Goal: Transaction & Acquisition: Purchase product/service

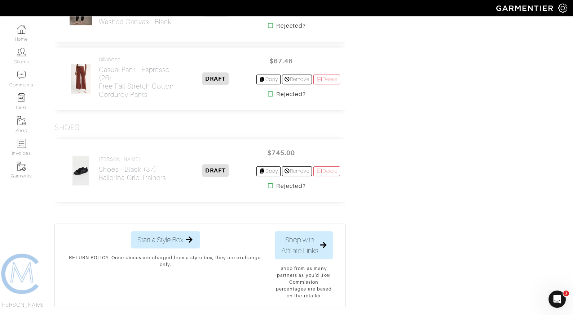
scroll to position [589, 0]
click at [268, 184] on icon at bounding box center [270, 185] width 5 height 6
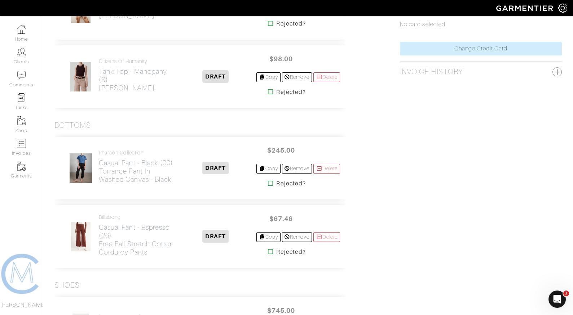
scroll to position [354, 0]
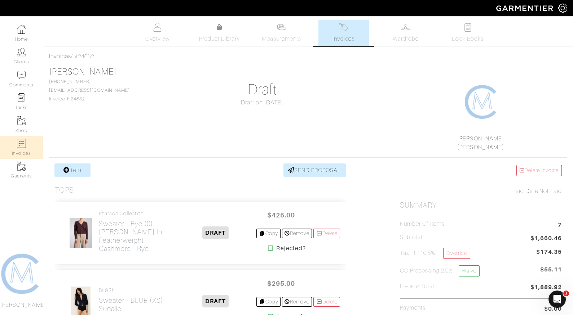
click at [21, 148] on img at bounding box center [21, 143] width 9 height 9
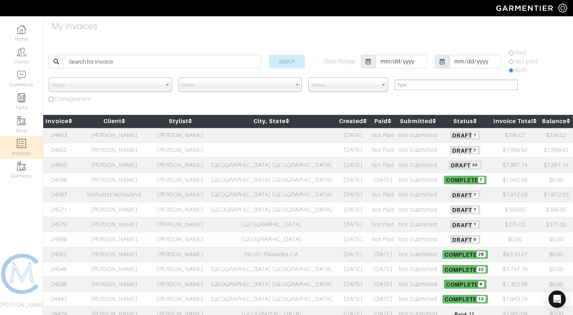
select select
click at [59, 165] on link "24650" at bounding box center [59, 165] width 16 height 6
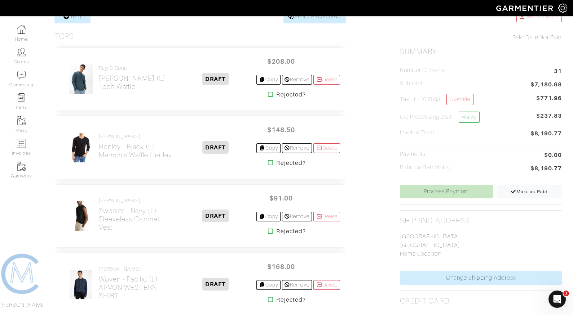
scroll to position [153, 0]
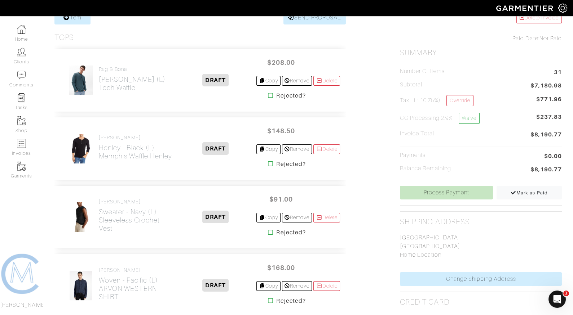
click at [268, 95] on icon at bounding box center [270, 96] width 5 height 6
click at [268, 162] on icon at bounding box center [270, 164] width 5 height 6
click at [268, 230] on icon at bounding box center [270, 233] width 5 height 6
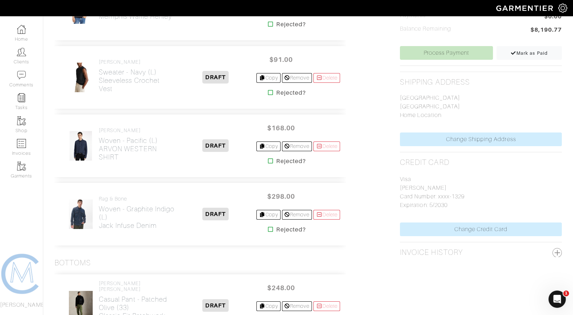
scroll to position [296, 0]
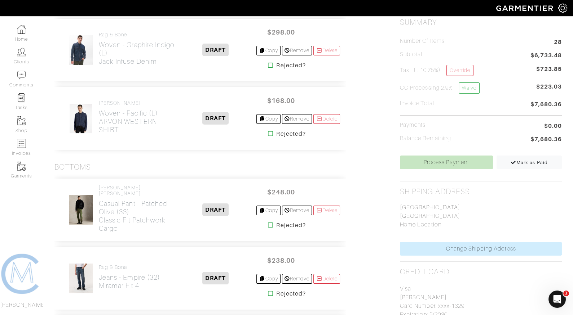
scroll to position [98, 0]
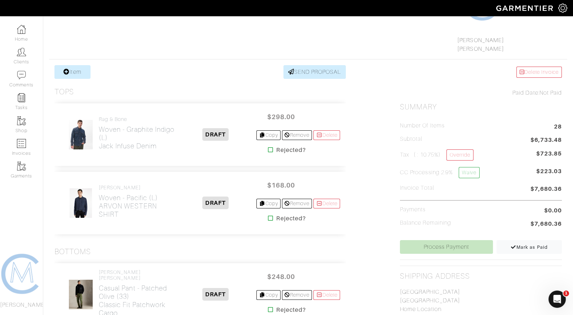
click at [268, 149] on icon at bounding box center [270, 150] width 5 height 6
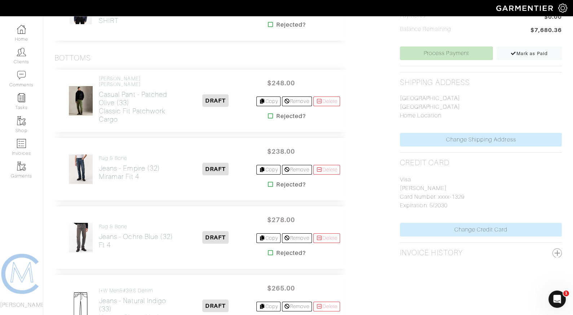
scroll to position [296, 0]
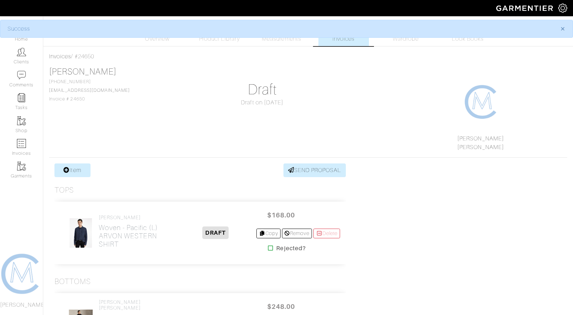
click at [266, 111] on body "[PERSON_NAME] [PERSON_NAME] Home Clients Invoices Comments Reminders Stylists S…" at bounding box center [286, 311] width 573 height 622
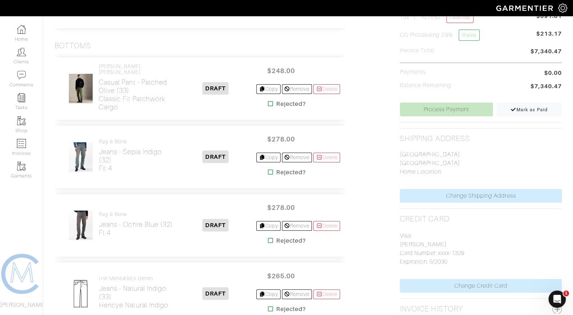
scroll to position [245, 0]
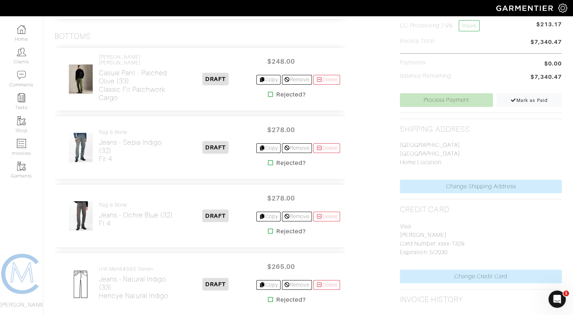
click at [268, 94] on icon at bounding box center [270, 95] width 5 height 6
click at [268, 162] on icon at bounding box center [270, 163] width 5 height 6
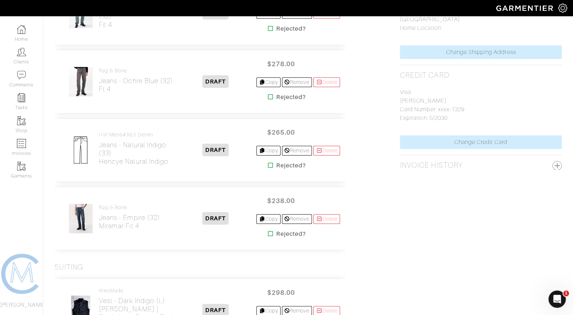
scroll to position [381, 0]
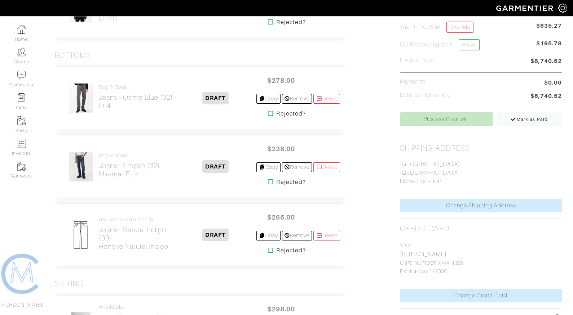
scroll to position [272, 0]
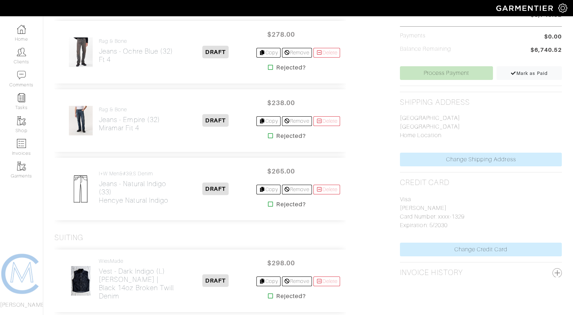
click at [268, 206] on link at bounding box center [270, 204] width 5 height 9
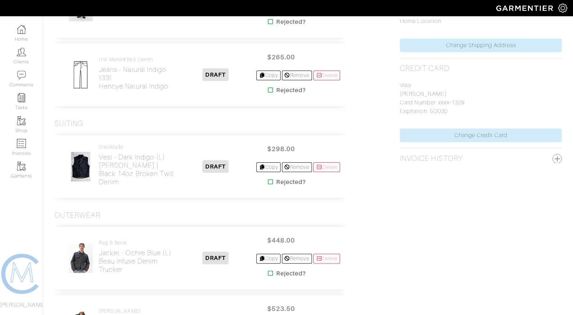
scroll to position [402, 0]
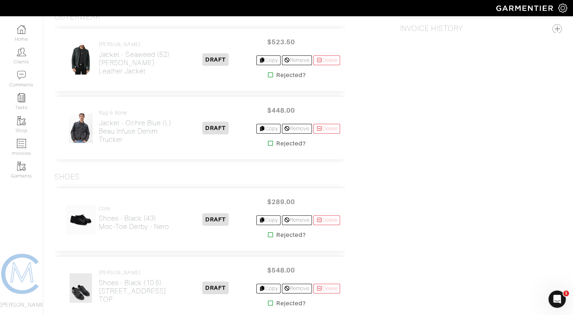
scroll to position [522, 0]
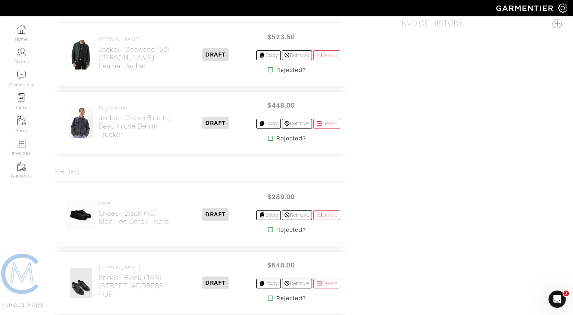
click at [268, 136] on icon at bounding box center [270, 138] width 5 height 6
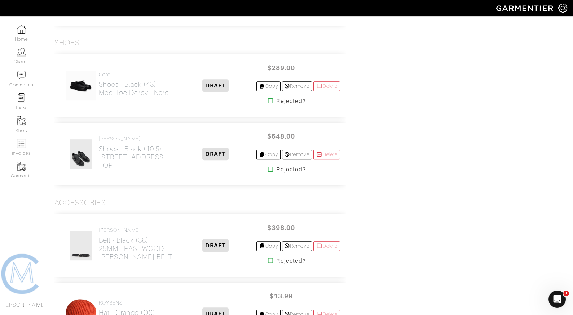
scroll to position [653, 0]
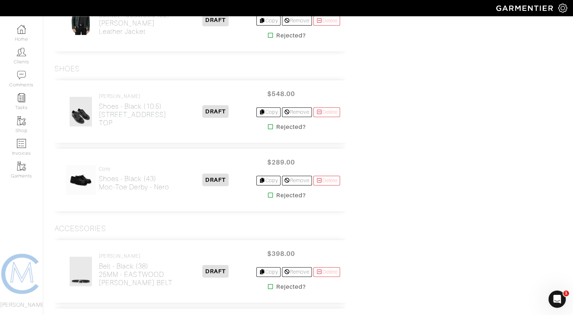
scroll to position [559, 0]
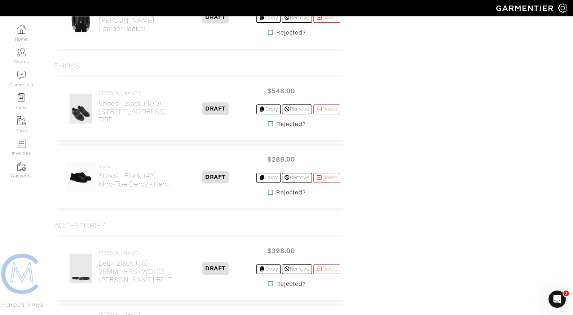
click at [268, 122] on icon at bounding box center [270, 124] width 5 height 6
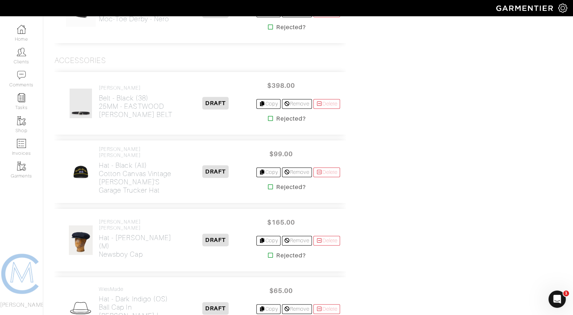
scroll to position [736, 0]
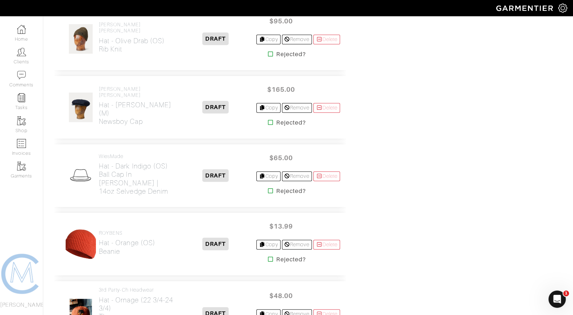
scroll to position [927, 0]
click at [268, 119] on icon at bounding box center [270, 122] width 5 height 6
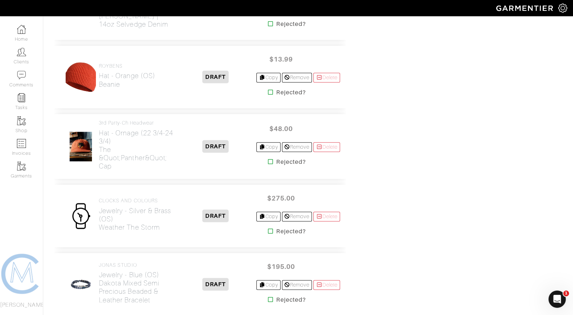
scroll to position [1094, 0]
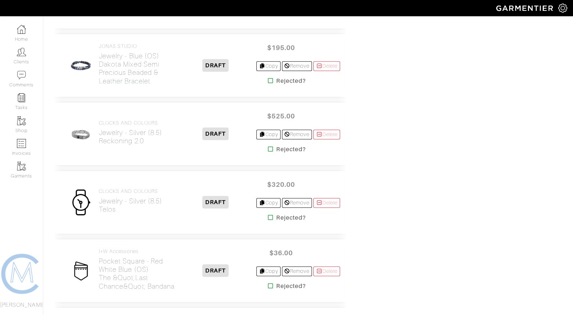
scroll to position [1246, 0]
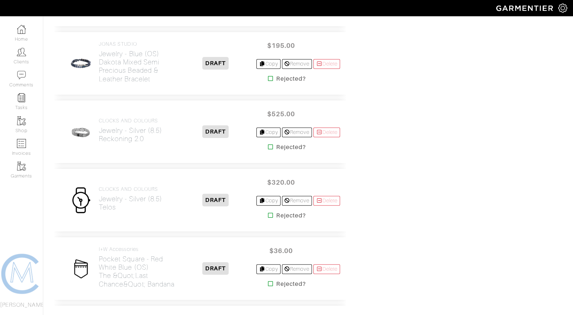
click at [268, 144] on icon at bounding box center [270, 147] width 5 height 6
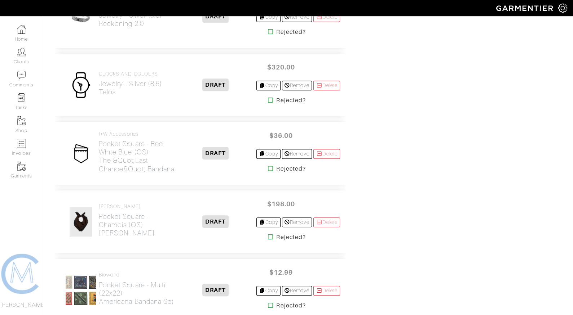
scroll to position [1360, 0]
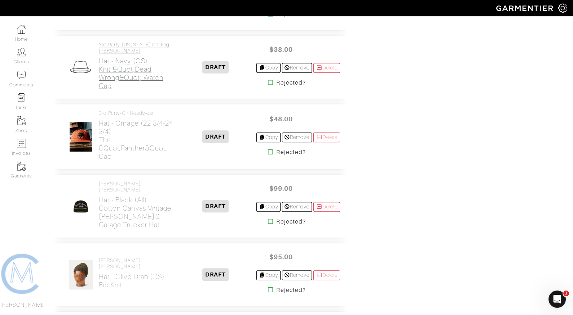
scroll to position [834, 0]
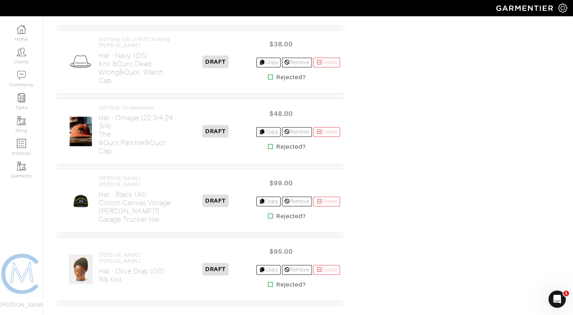
click at [268, 144] on icon at bounding box center [270, 147] width 5 height 6
click at [268, 213] on icon at bounding box center [270, 216] width 5 height 6
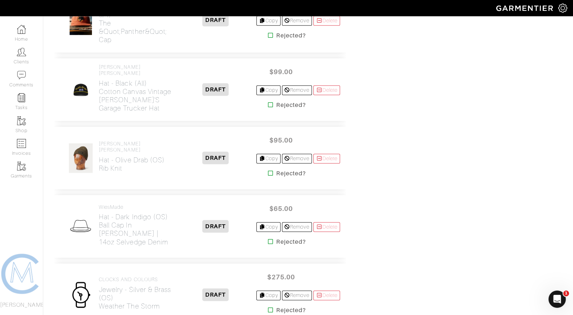
scroll to position [953, 0]
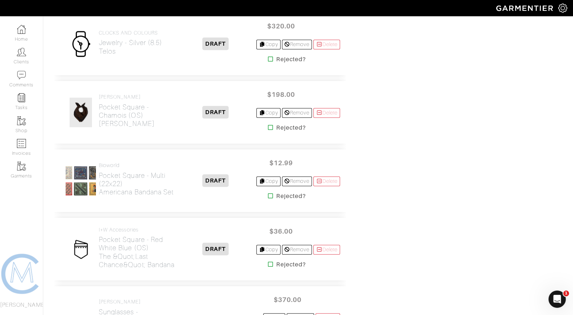
scroll to position [1198, 0]
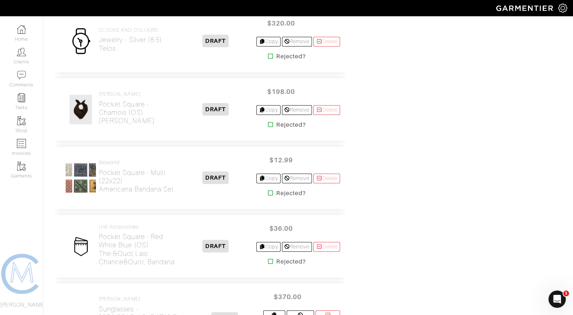
click at [268, 190] on icon at bounding box center [270, 193] width 5 height 6
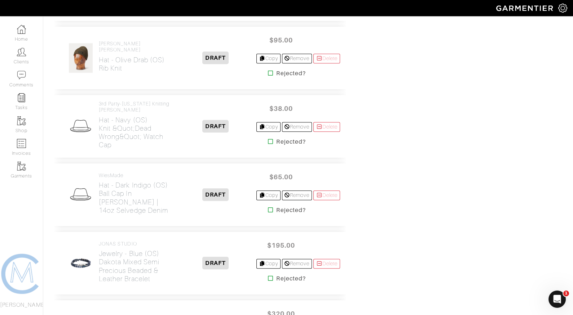
scroll to position [839, 0]
click at [268, 138] on icon at bounding box center [270, 141] width 5 height 6
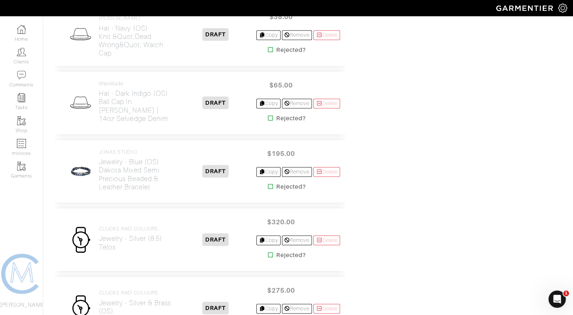
scroll to position [943, 0]
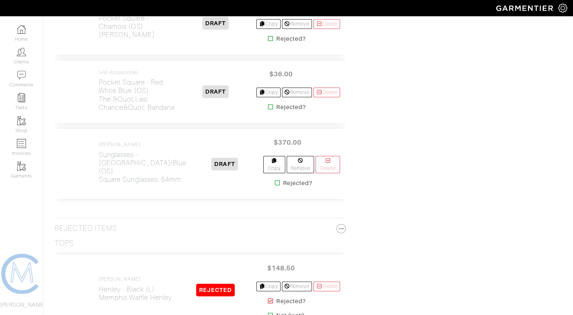
scroll to position [1216, 0]
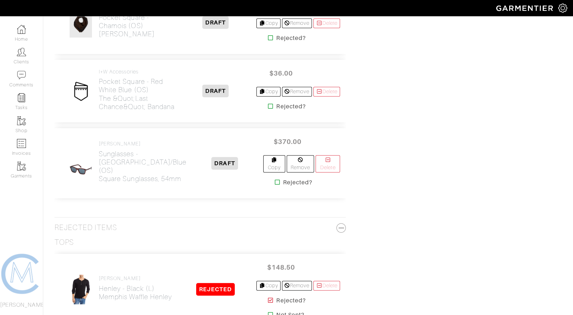
click at [268, 103] on icon at bounding box center [270, 106] width 5 height 6
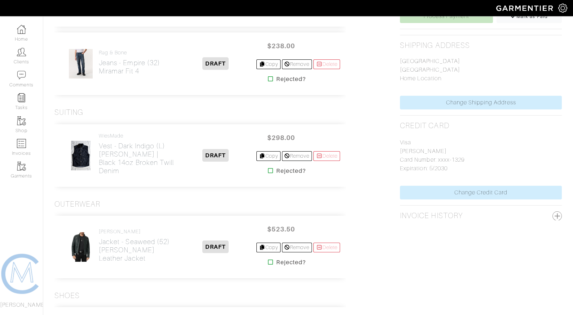
scroll to position [205, 0]
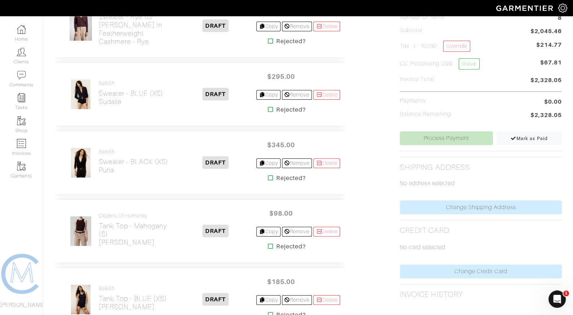
scroll to position [210, 0]
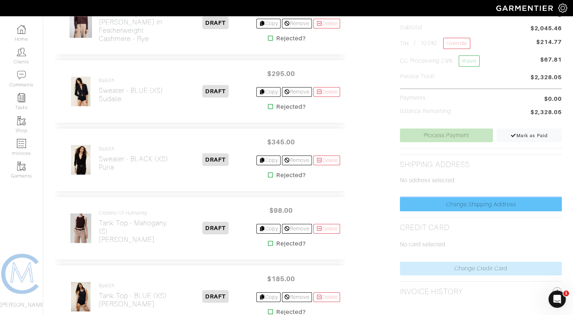
click at [491, 201] on link "Change Shipping Address" at bounding box center [481, 205] width 162 height 14
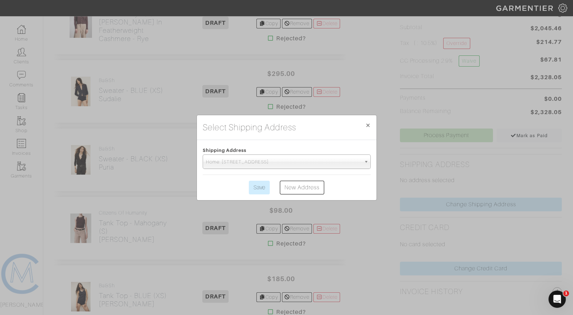
click at [305, 160] on span "Home: [STREET_ADDRESS]" at bounding box center [283, 162] width 155 height 14
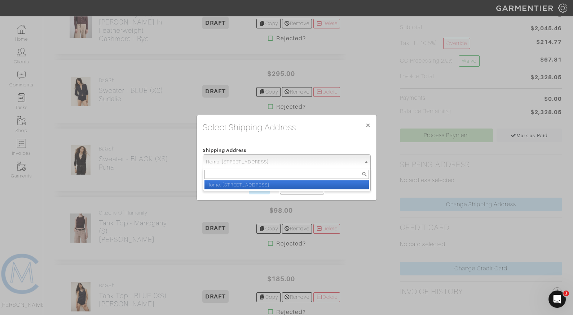
click at [254, 189] on div "Home: [STREET_ADDRESS]" at bounding box center [286, 180] width 168 height 23
click at [253, 184] on li "Home: [STREET_ADDRESS]" at bounding box center [286, 185] width 164 height 9
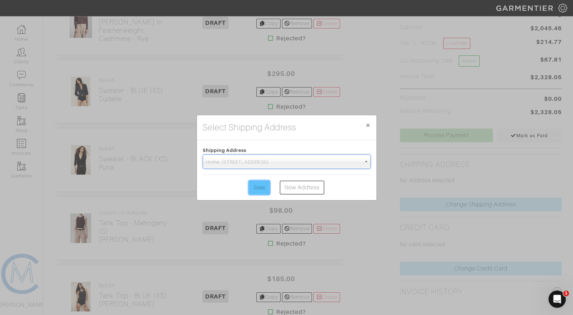
click at [258, 190] on input "Save" at bounding box center [259, 188] width 21 height 14
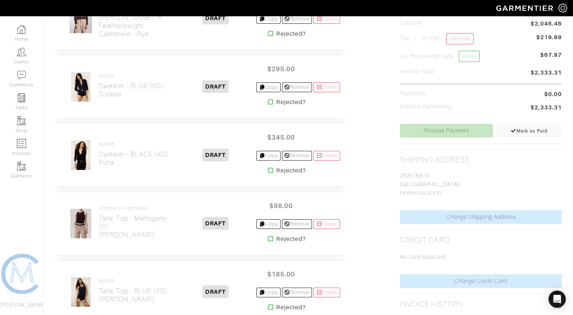
scroll to position [230, 0]
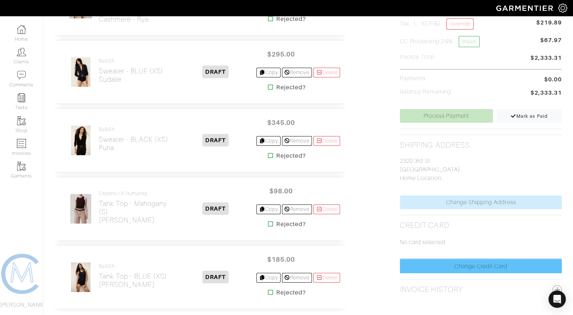
click at [445, 265] on link "Change Credit Card" at bounding box center [481, 267] width 162 height 14
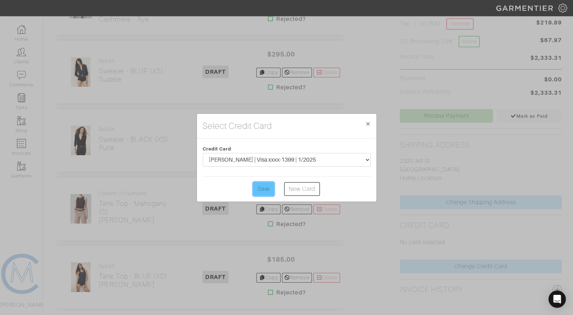
click at [270, 188] on input "Save" at bounding box center [263, 189] width 21 height 14
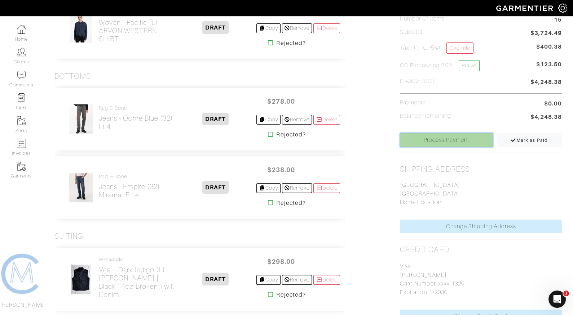
click at [454, 134] on link "Process Payment" at bounding box center [446, 140] width 93 height 14
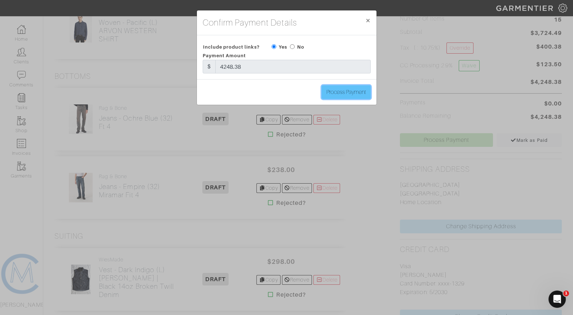
click at [355, 92] on input "Process Payment" at bounding box center [345, 92] width 49 height 14
type input "Process Payment"
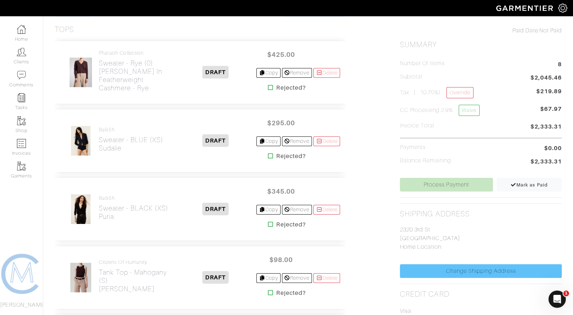
scroll to position [258, 0]
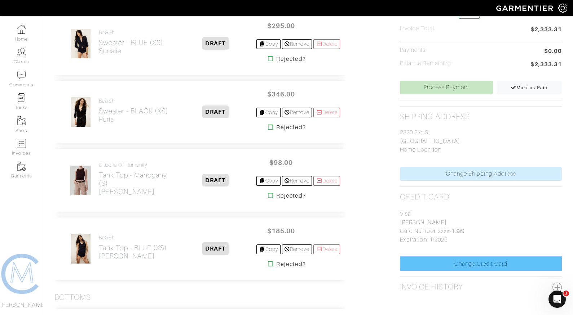
click at [456, 262] on link "Change Credit Card" at bounding box center [481, 264] width 162 height 14
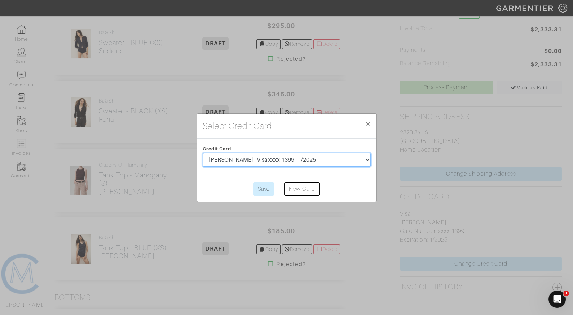
click at [311, 159] on select "Kerry A Rockquemore | Visa xxxx-1399 | 1/2025 Kerry Ann Rockquemore | Visa xxxx…" at bounding box center [286, 160] width 168 height 14
select select "5281"
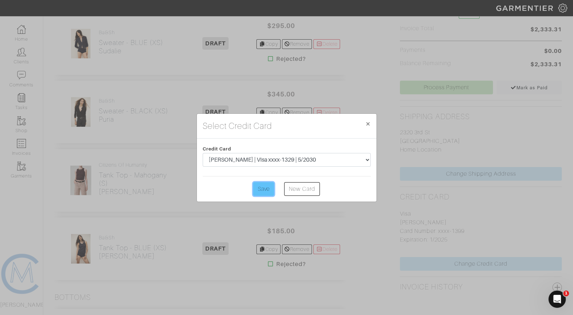
click at [260, 193] on input "Save" at bounding box center [263, 189] width 21 height 14
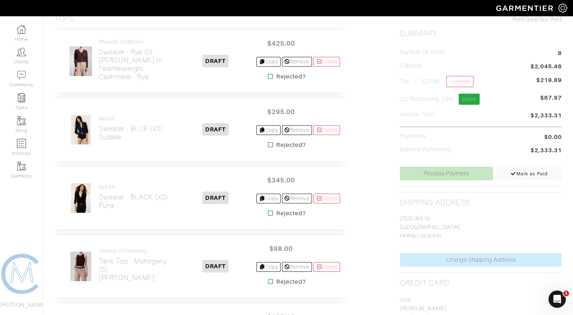
scroll to position [175, 0]
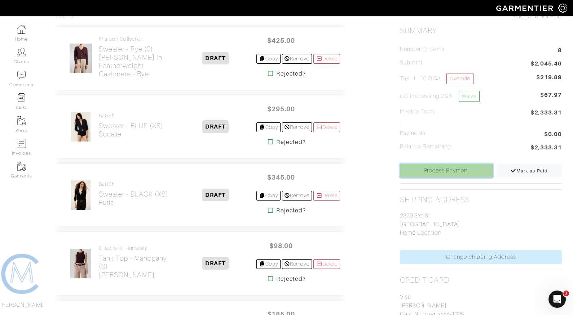
click at [454, 165] on link "Process Payment" at bounding box center [446, 171] width 93 height 14
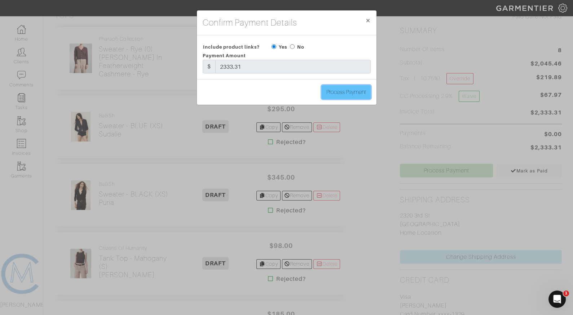
click at [330, 95] on input "Process Payment" at bounding box center [345, 92] width 49 height 14
type input "Process Payment"
